Goal: Find specific page/section: Find specific page/section

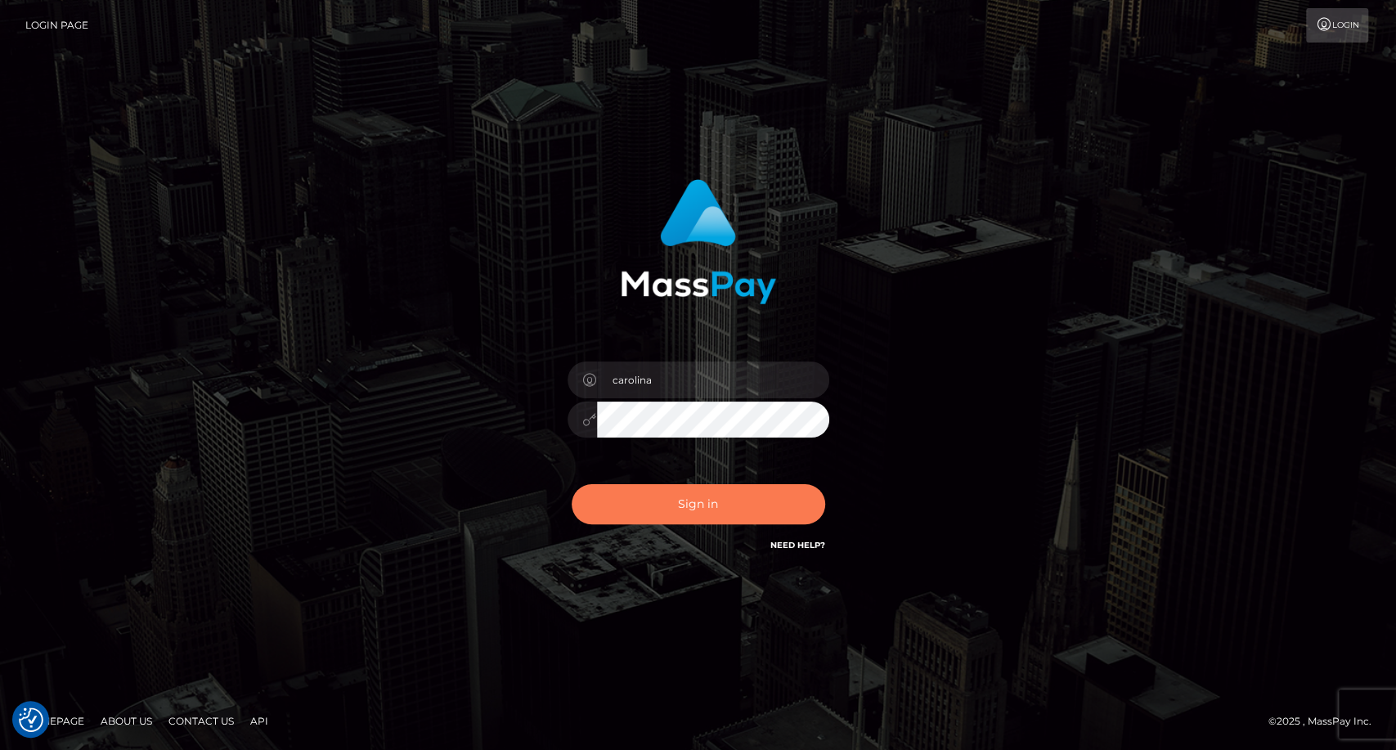
click at [713, 503] on button "Sign in" at bounding box center [699, 504] width 254 height 40
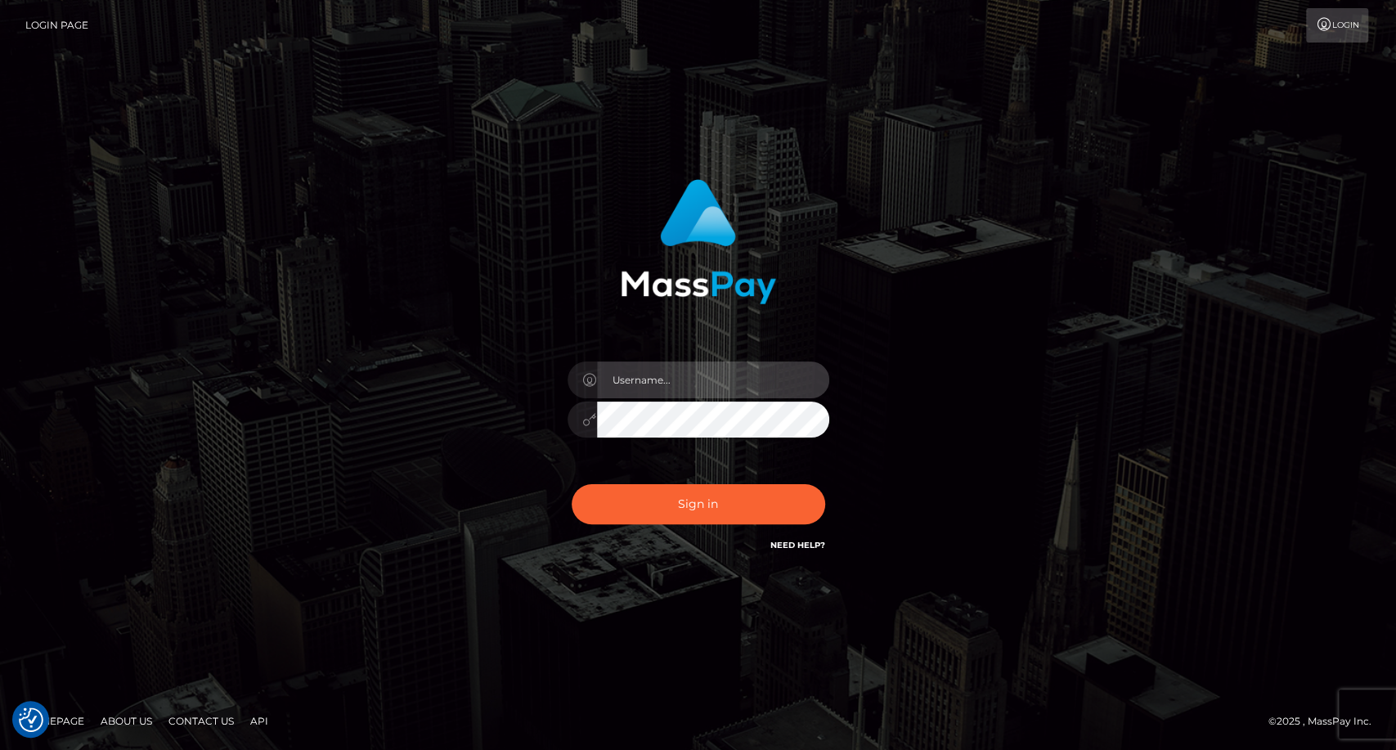
type input "carolina"
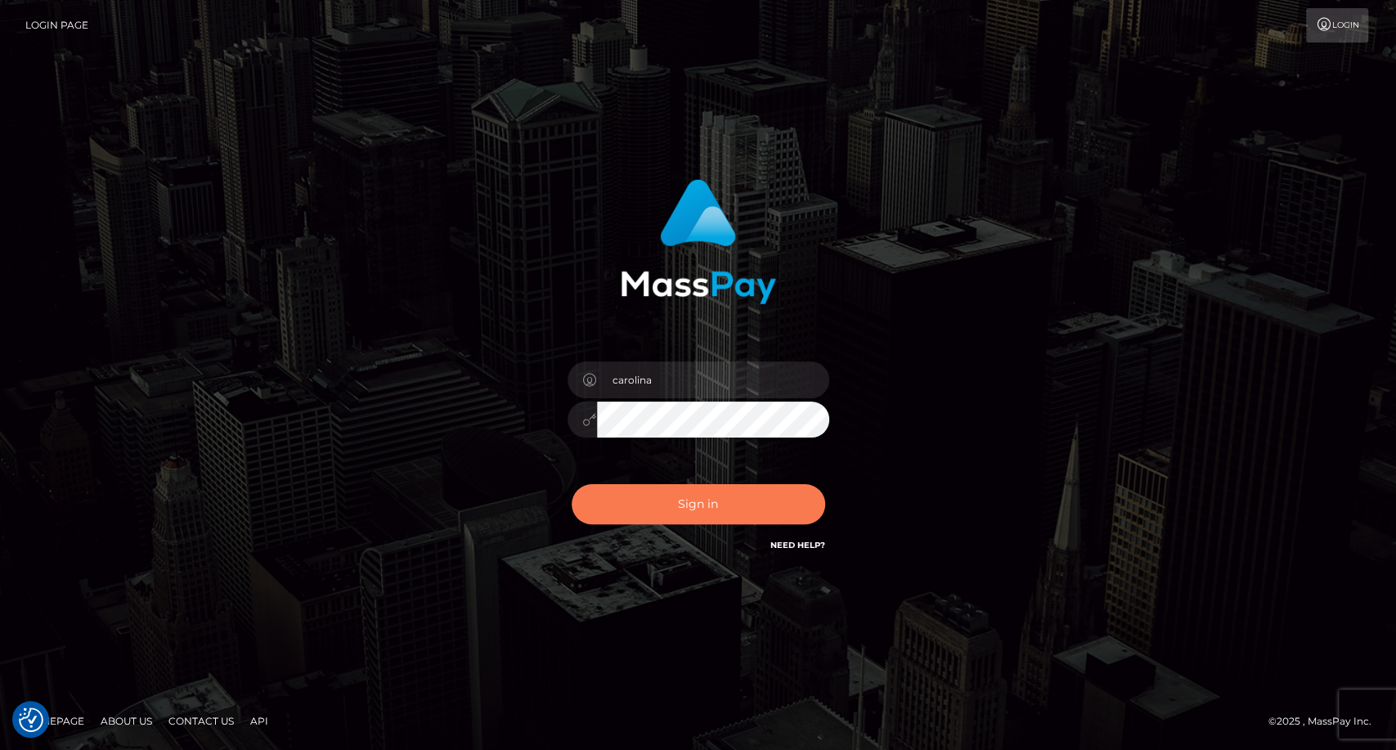
click at [699, 516] on button "Sign in" at bounding box center [699, 504] width 254 height 40
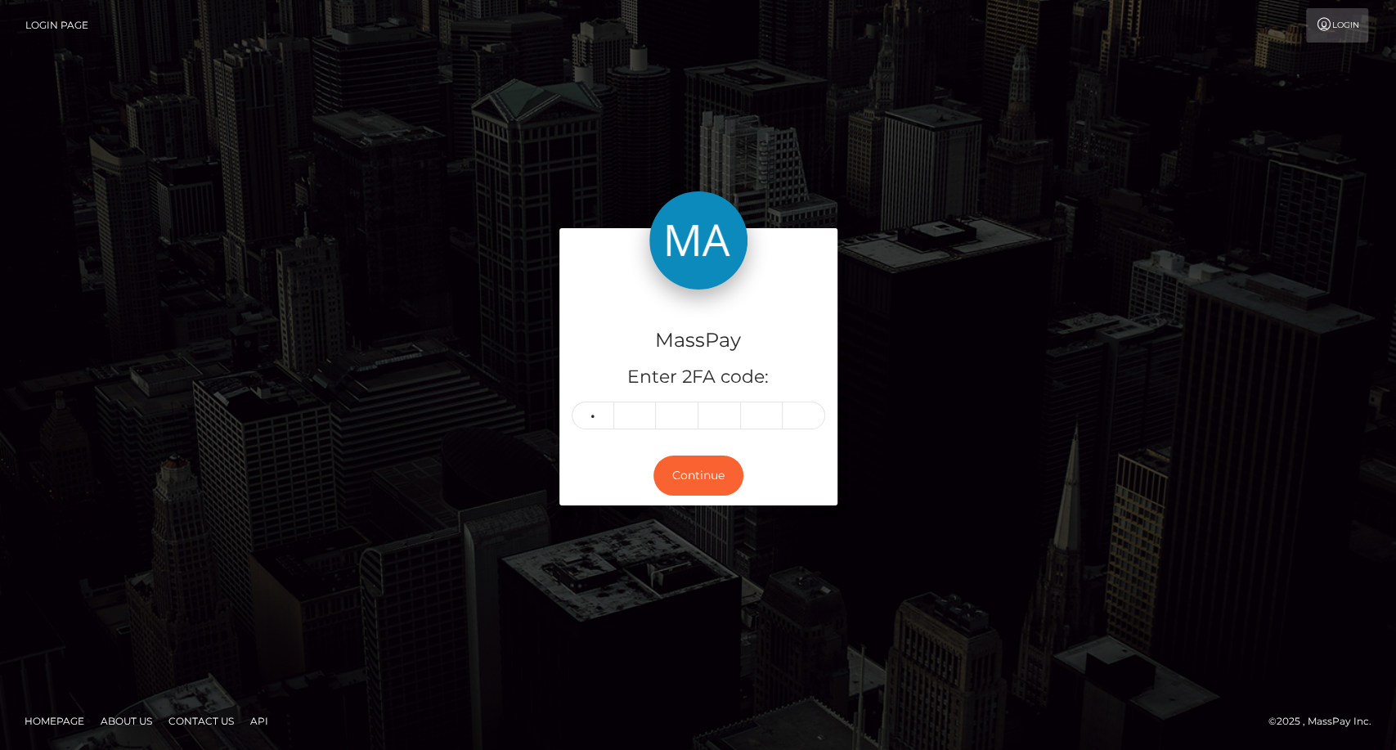
type input "3"
type input "1"
type input "5"
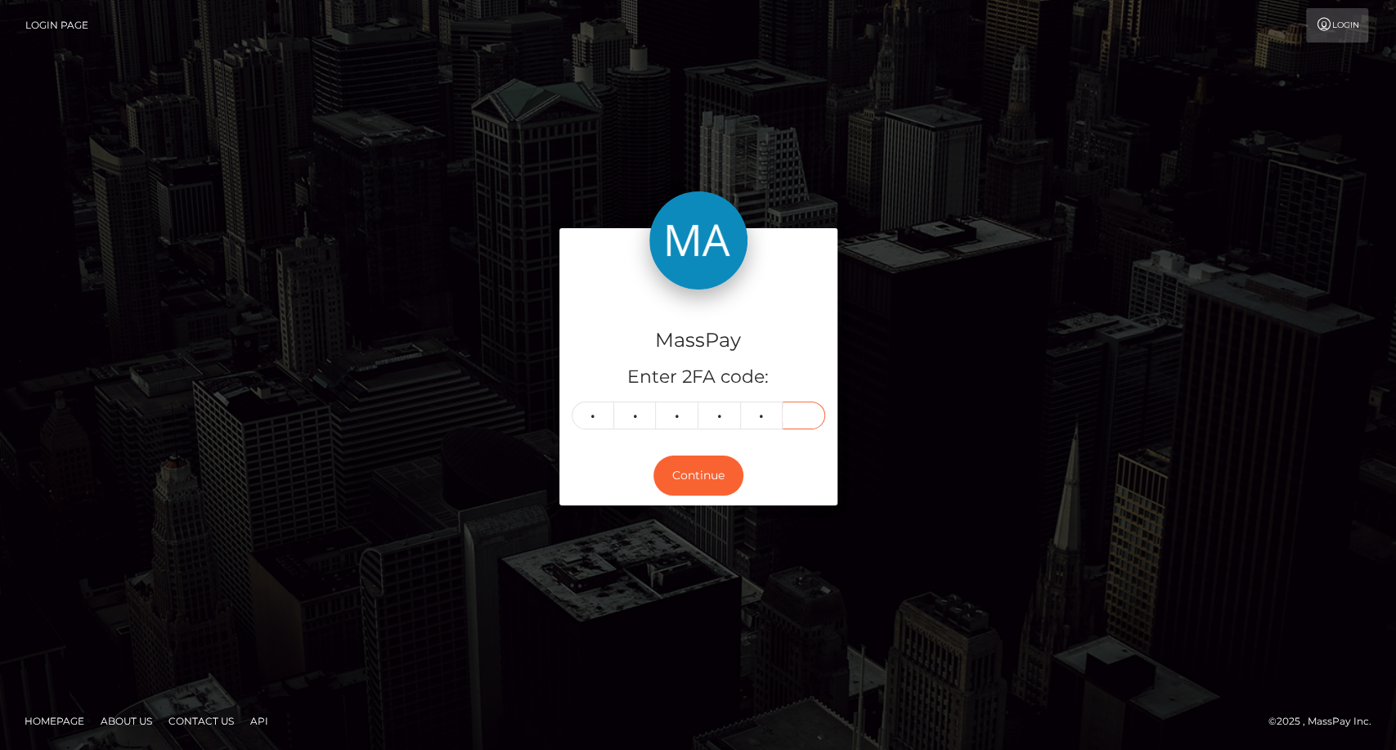
type input "9"
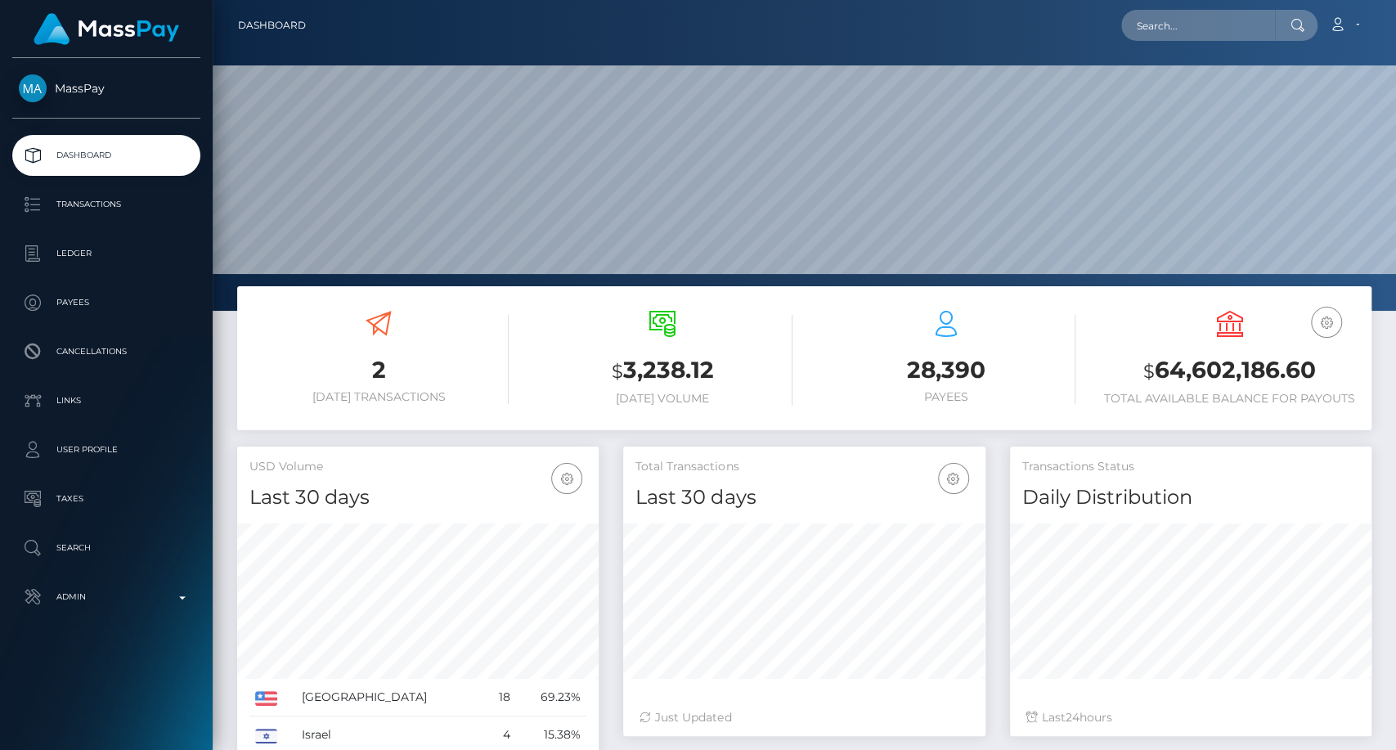
scroll to position [289, 362]
drag, startPoint x: 1209, startPoint y: 23, endPoint x: 1218, endPoint y: 22, distance: 9.0
click at [1218, 22] on input "text" at bounding box center [1199, 25] width 154 height 31
paste input "[EMAIL_ADDRESS][DOMAIN_NAME]"
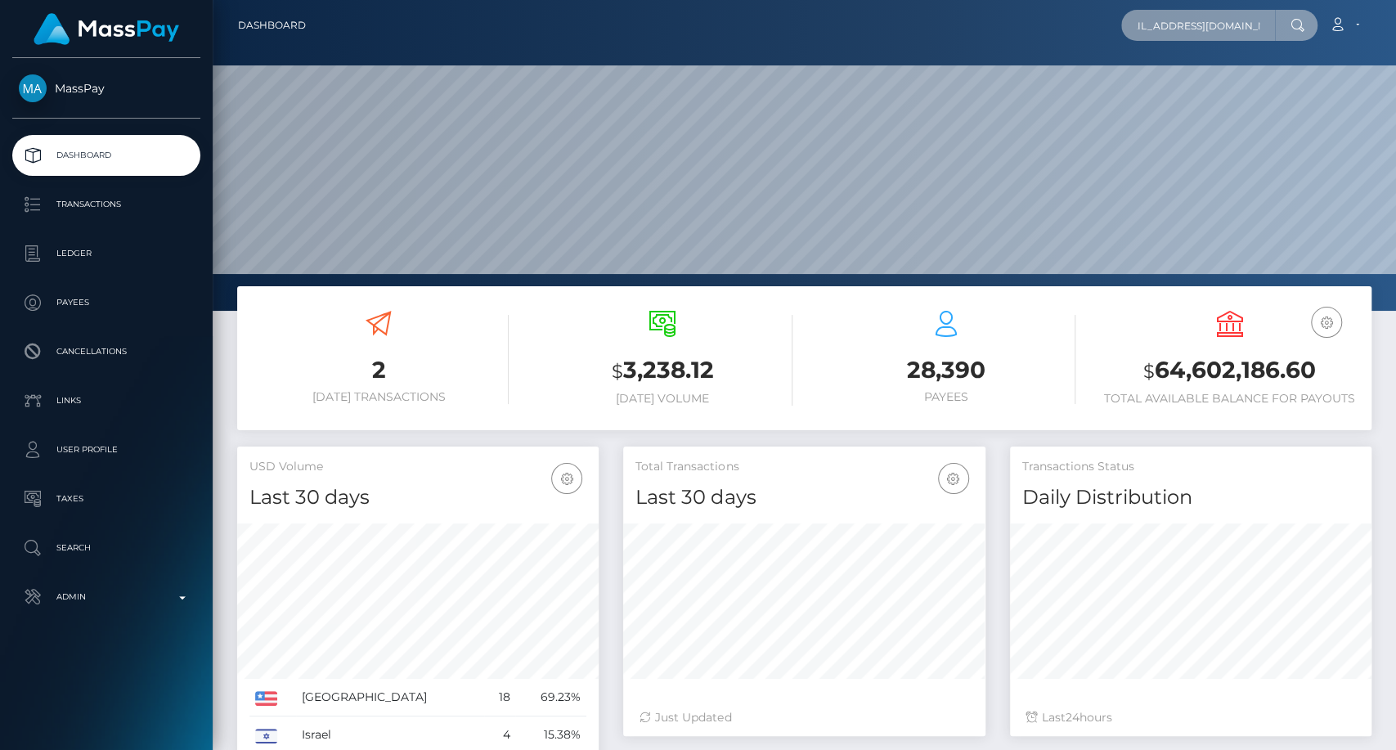
type input "[EMAIL_ADDRESS][DOMAIN_NAME]"
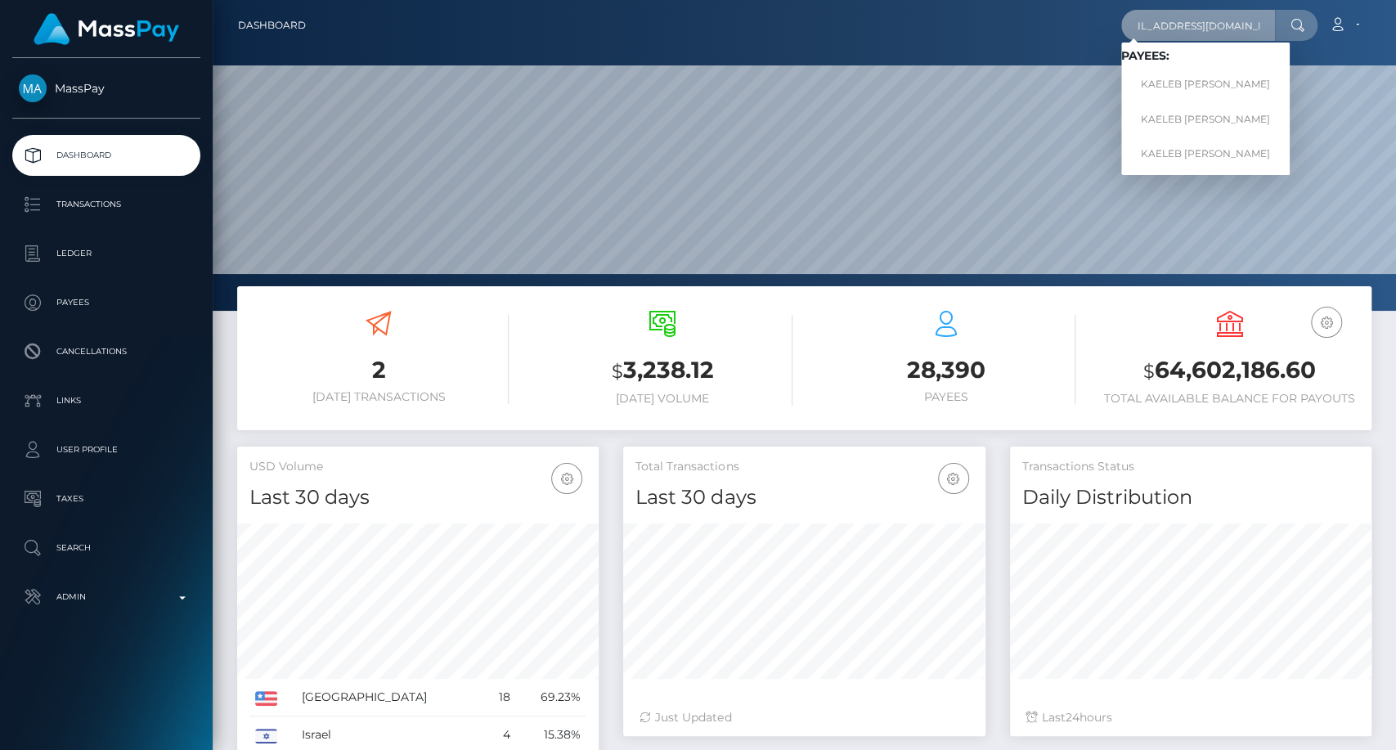
scroll to position [0, 0]
click at [1190, 154] on link "KAELEB ANDREW HIGGINS" at bounding box center [1206, 153] width 169 height 30
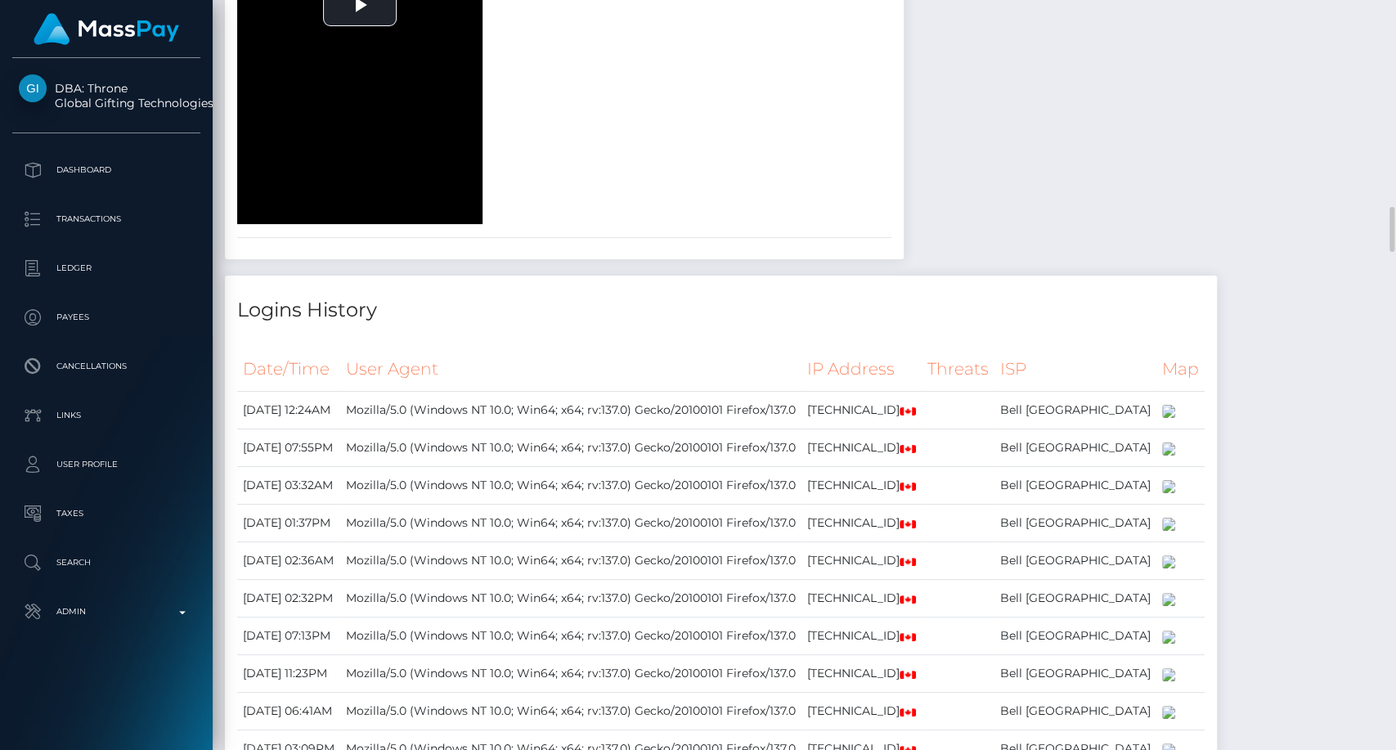
scroll to position [3999, 0]
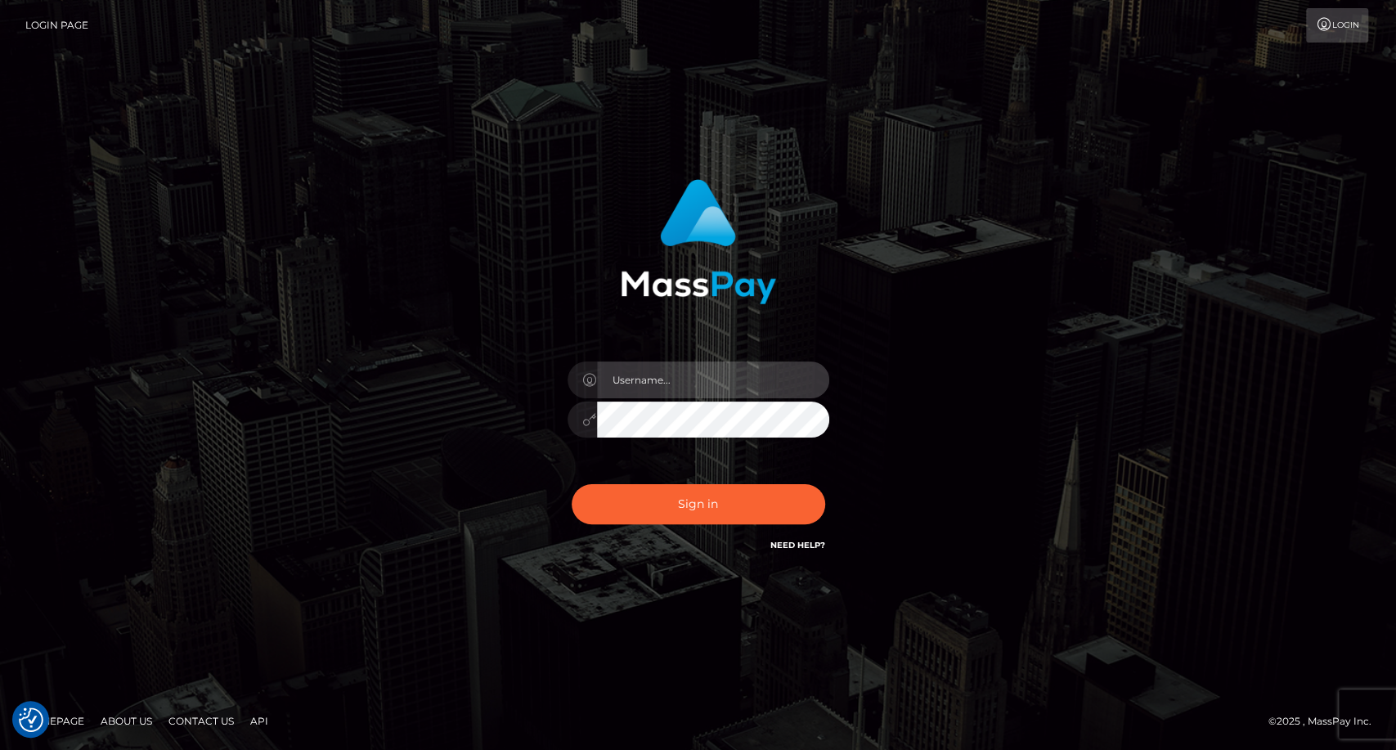
type input "carolina"
